Goal: Navigation & Orientation: Go to known website

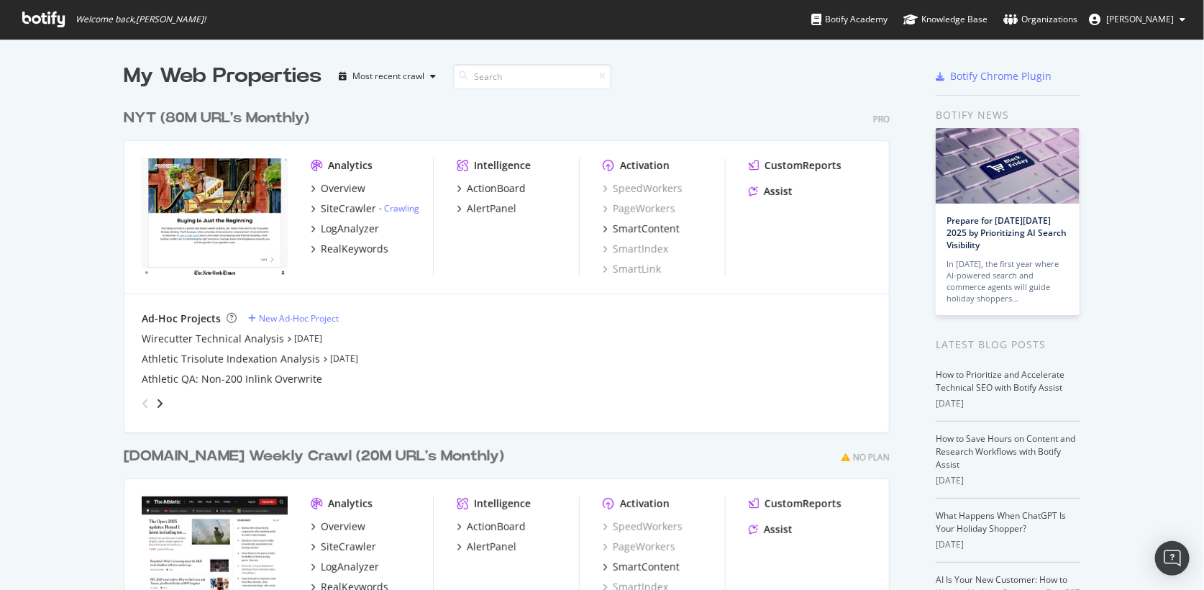
scroll to position [590, 1204]
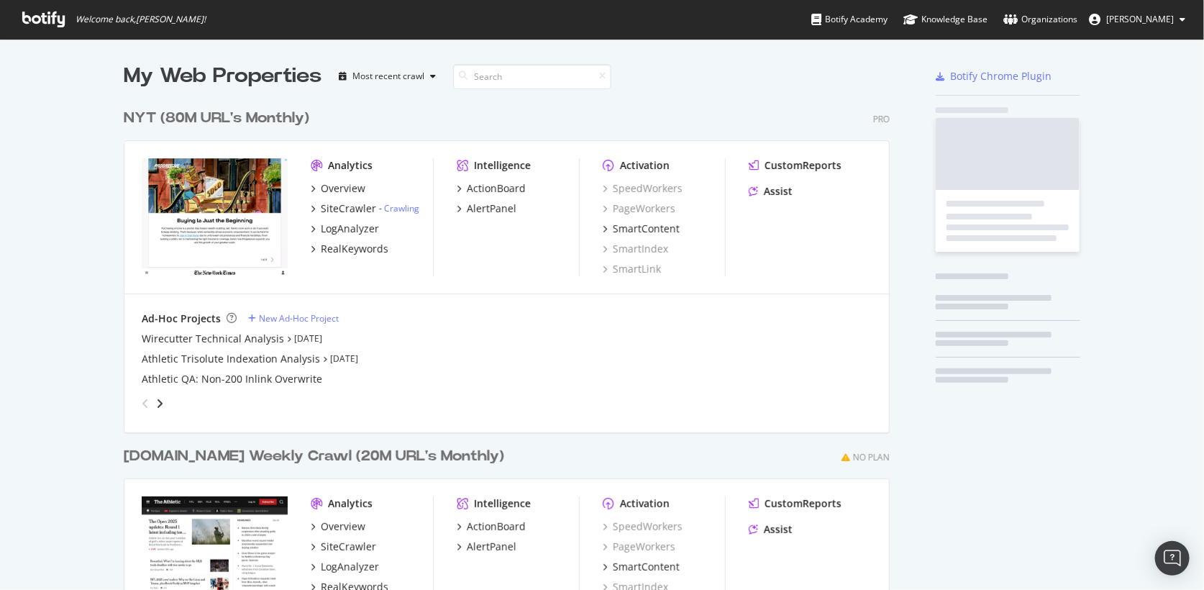
scroll to position [590, 777]
